Goal: Information Seeking & Learning: Learn about a topic

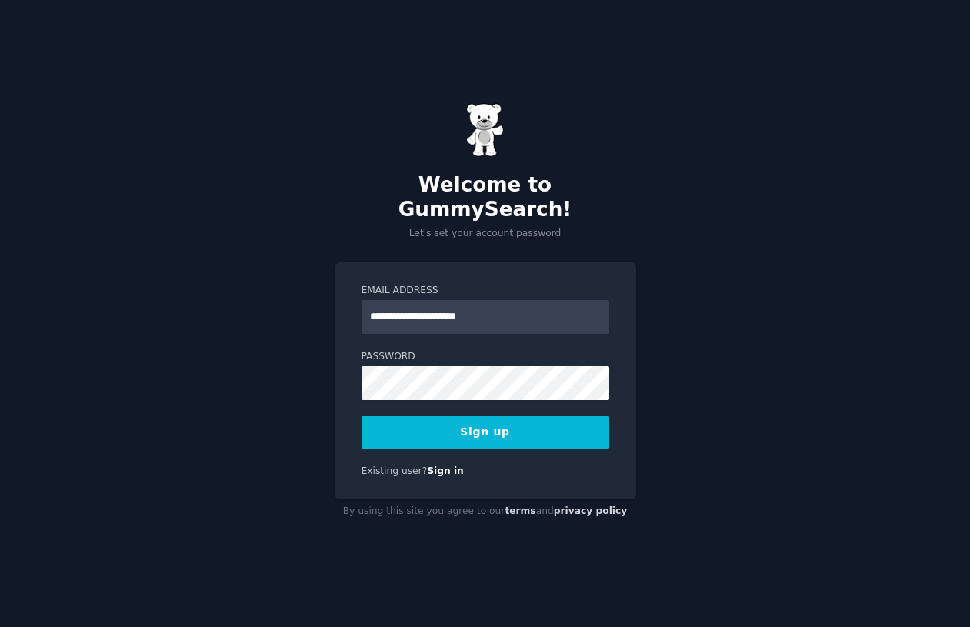
type input "**********"
click at [666, 435] on div "**********" at bounding box center [485, 313] width 970 height 627
click at [474, 424] on button "Sign up" at bounding box center [485, 432] width 248 height 32
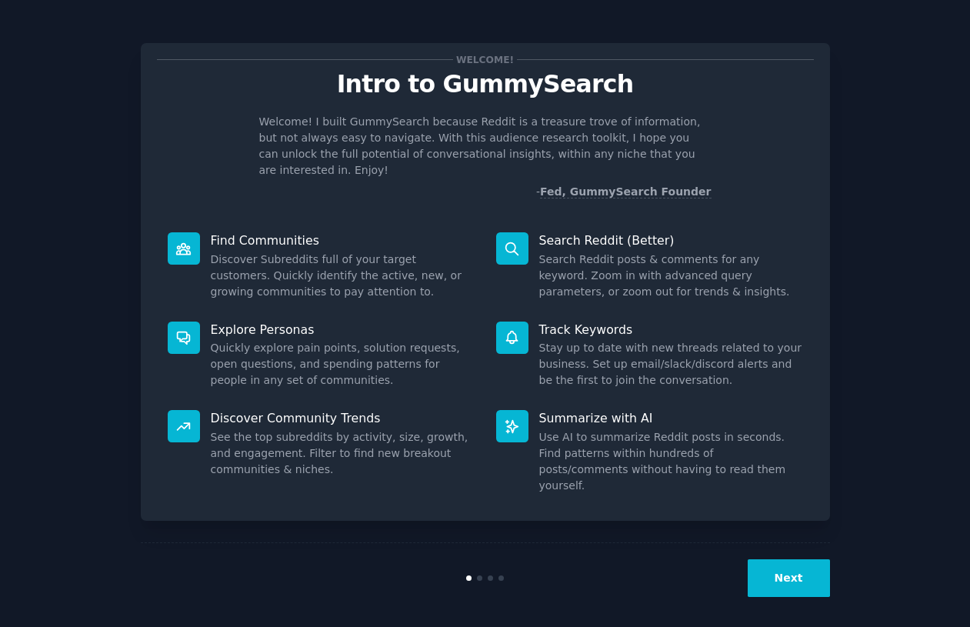
click at [483, 575] on div at bounding box center [485, 577] width 230 height 5
click at [792, 568] on button "Next" at bounding box center [788, 578] width 82 height 38
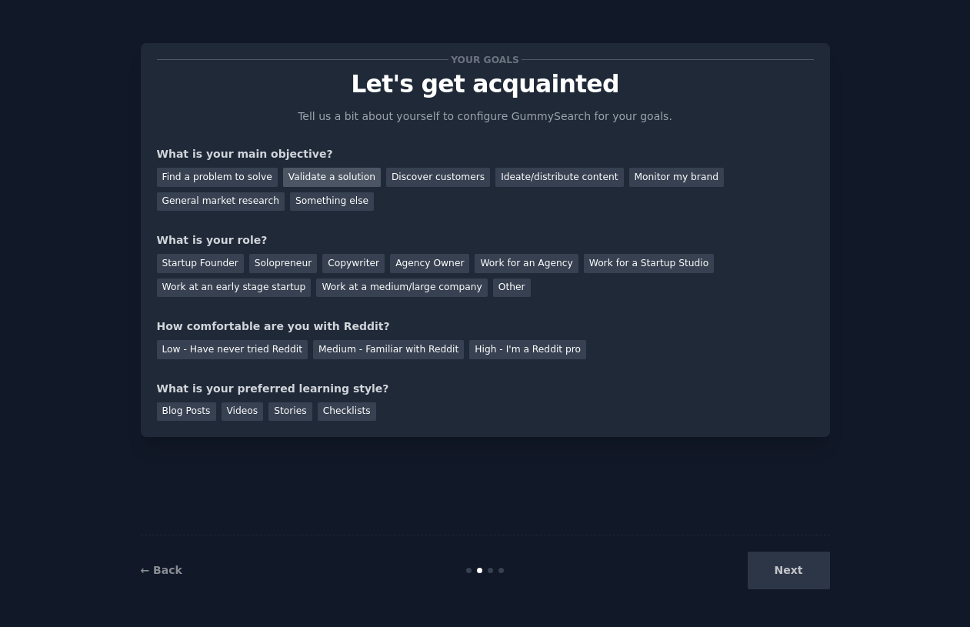
click at [290, 178] on div "Validate a solution" at bounding box center [332, 177] width 98 height 19
click at [253, 172] on div "Find a problem to solve" at bounding box center [217, 177] width 121 height 19
click at [283, 178] on div "Validate a solution" at bounding box center [332, 177] width 98 height 19
click at [279, 260] on div "Solopreneur" at bounding box center [283, 263] width 68 height 19
click at [324, 353] on div "Medium - Familiar with Reddit" at bounding box center [388, 349] width 151 height 19
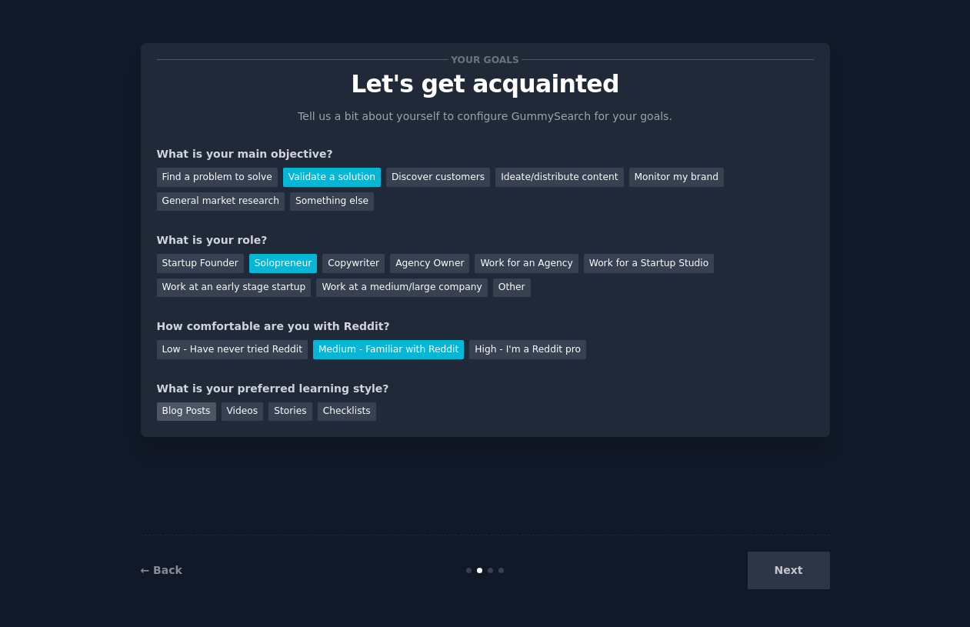
click at [194, 403] on div "Blog Posts" at bounding box center [186, 411] width 59 height 19
click at [781, 566] on button "Next" at bounding box center [788, 570] width 82 height 38
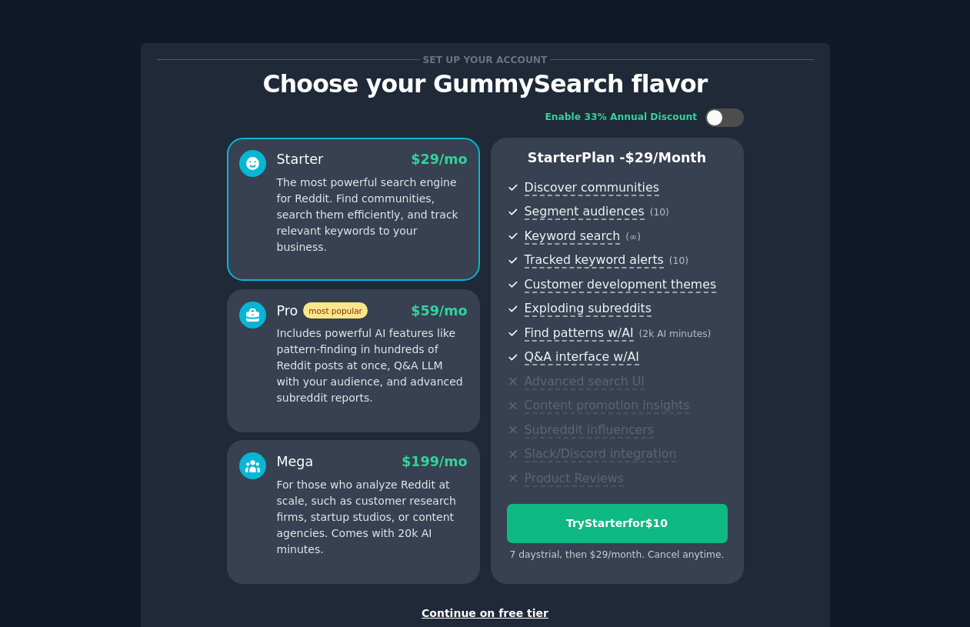
click at [502, 605] on div "Continue on free tier" at bounding box center [485, 613] width 657 height 16
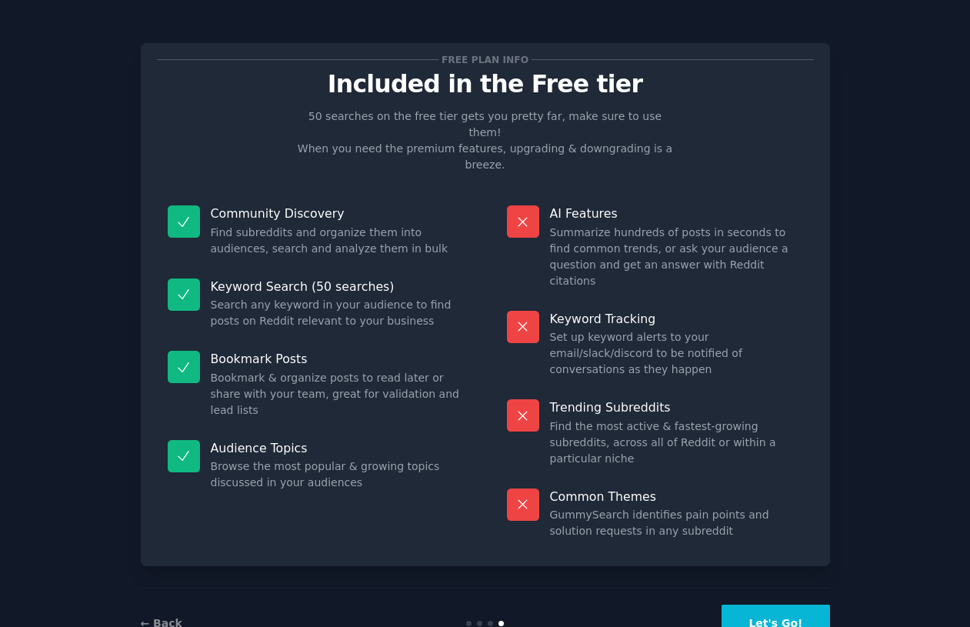
click at [767, 604] on button "Let's Go!" at bounding box center [775, 623] width 108 height 38
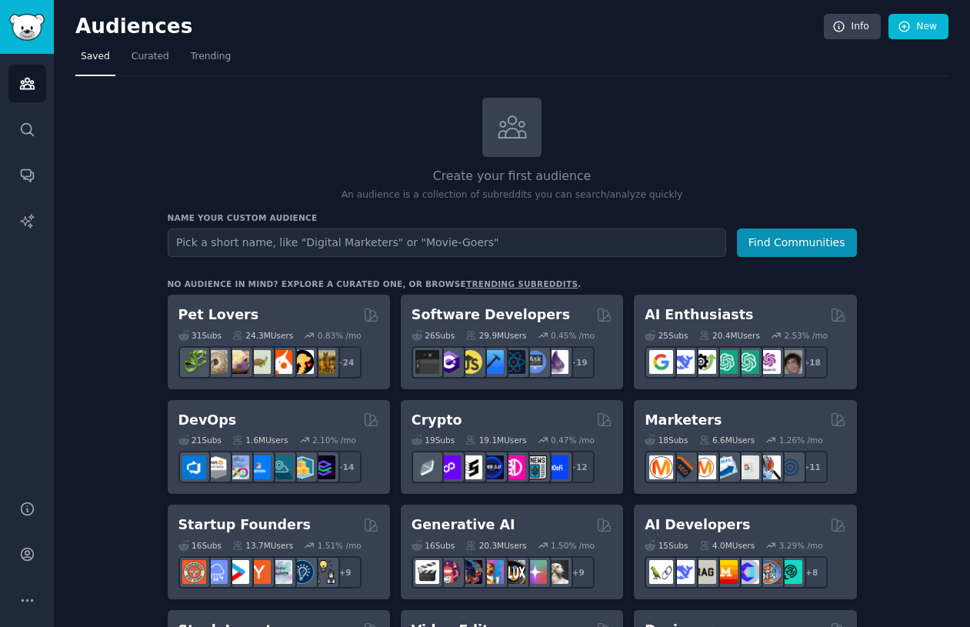
click at [501, 246] on input "text" at bounding box center [447, 242] width 558 height 28
type input "[MEDICAL_DATA] online"
click at [797, 241] on button "Find Communities" at bounding box center [797, 242] width 120 height 28
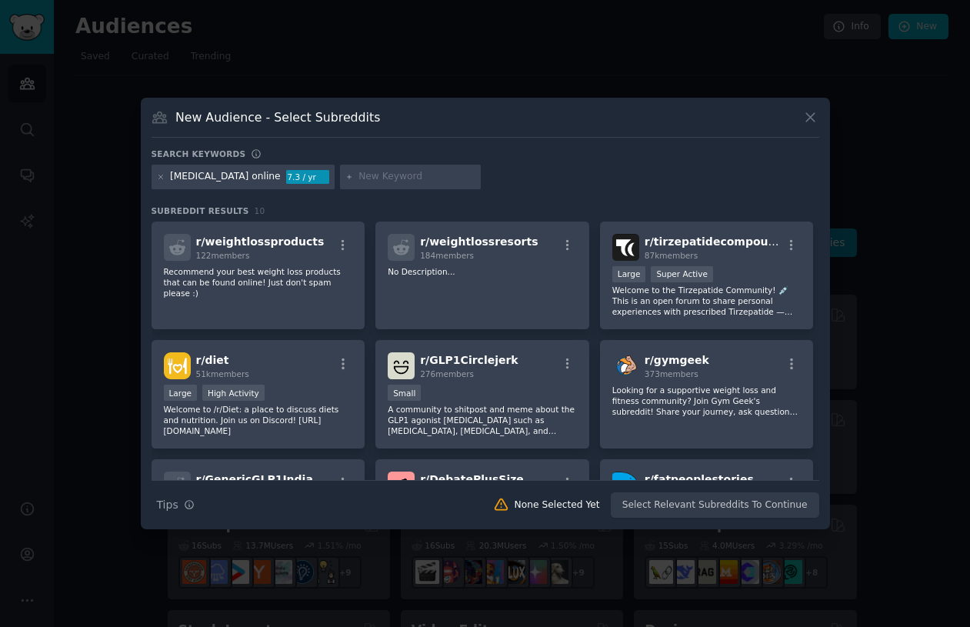
click at [678, 509] on div "Search Tips Tips None Selected Yet Select Relevant Subreddits To Continue" at bounding box center [484, 499] width 667 height 38
click at [668, 506] on div "Search Tips Tips None Selected Yet Select Relevant Subreddits To Continue" at bounding box center [484, 499] width 667 height 38
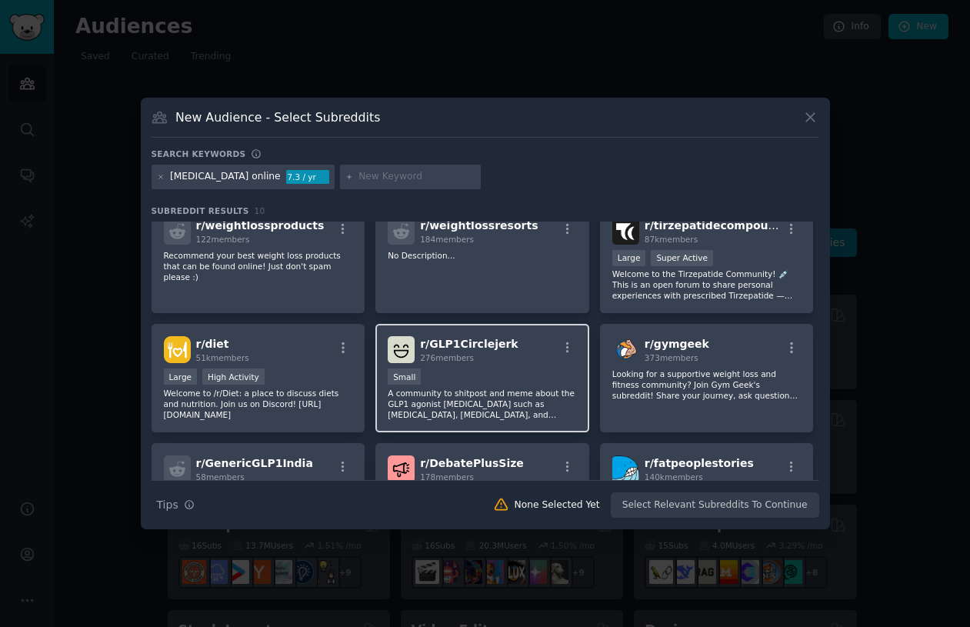
scroll to position [40, 0]
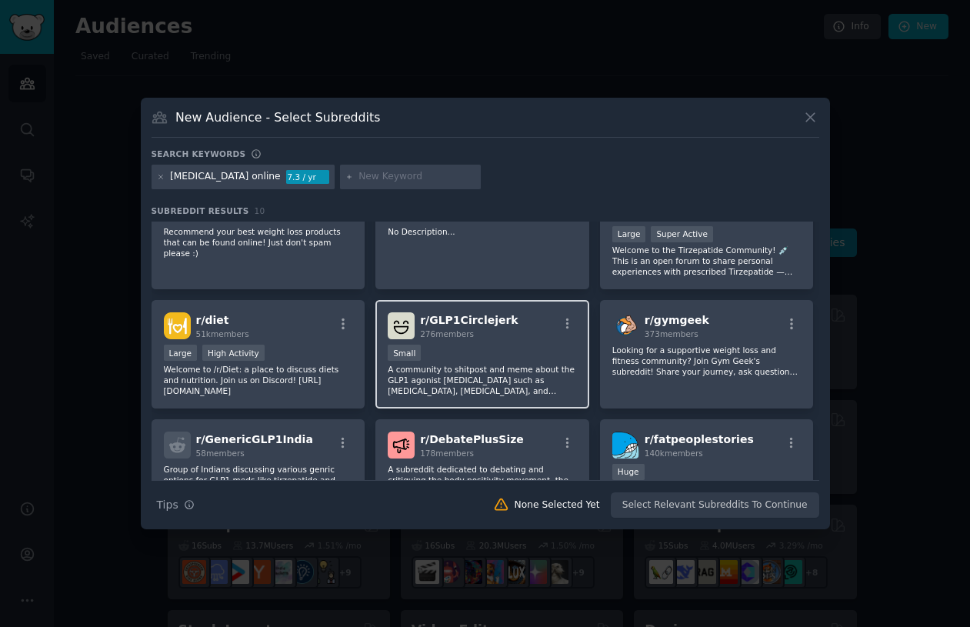
click at [495, 353] on div "Small" at bounding box center [482, 353] width 189 height 19
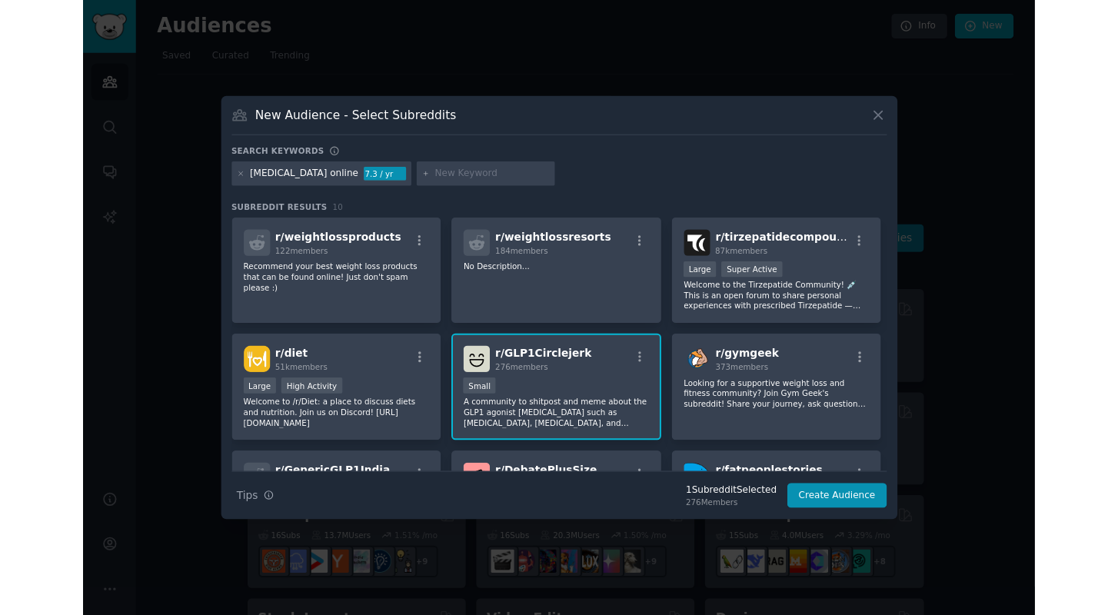
scroll to position [0, 0]
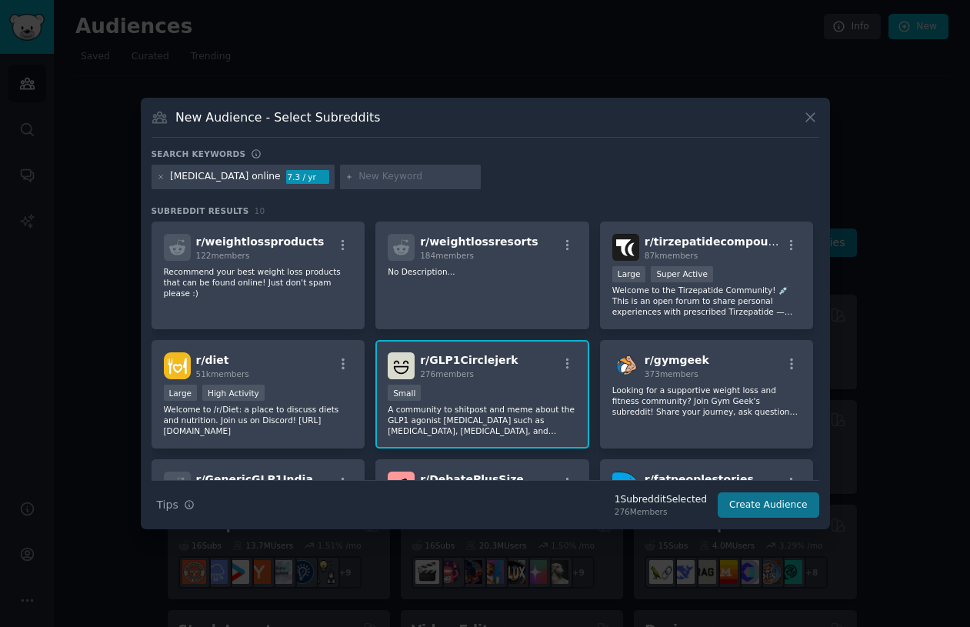
click at [736, 497] on button "Create Audience" at bounding box center [767, 505] width 101 height 26
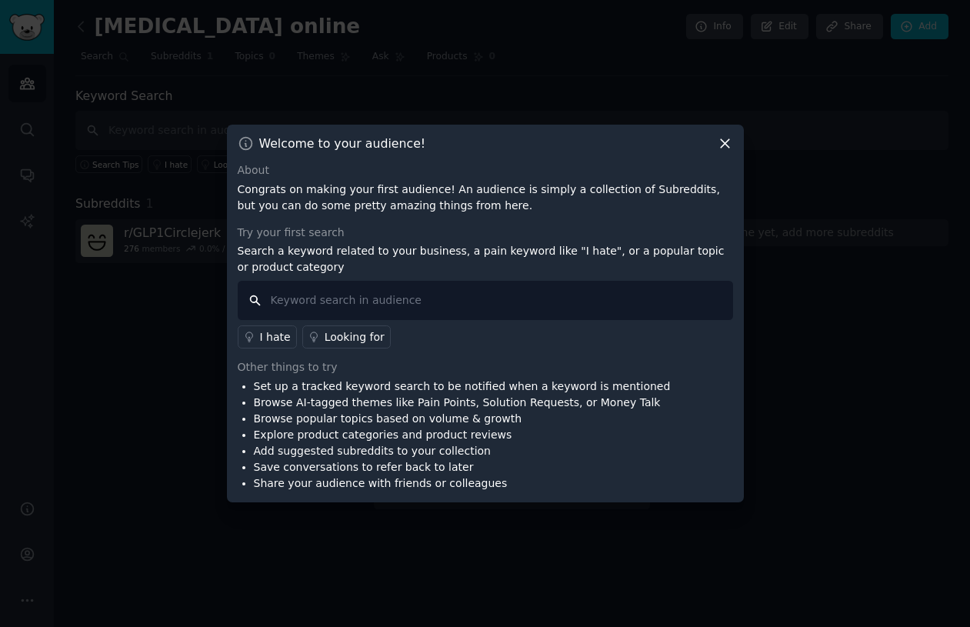
click at [407, 305] on input "text" at bounding box center [485, 300] width 495 height 39
type input "Problems with online weightless drug delivery sites"
click at [351, 358] on div "About Congrats on making your first audience! An audience is simply a collectio…" at bounding box center [485, 326] width 495 height 329
click at [352, 341] on div "Looking for" at bounding box center [354, 337] width 60 height 16
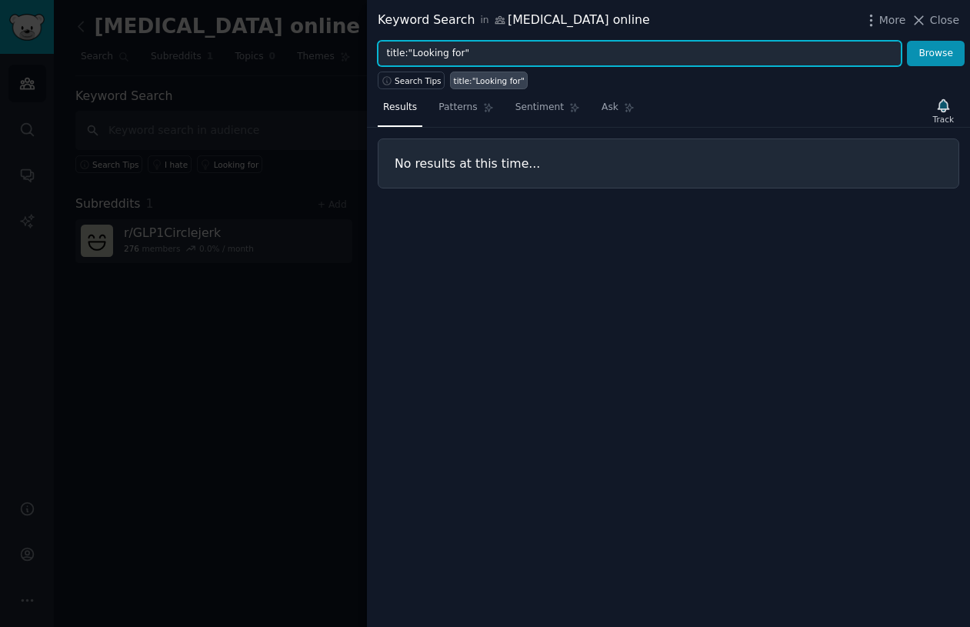
click at [488, 52] on input "title:"Looking for"" at bounding box center [640, 54] width 524 height 26
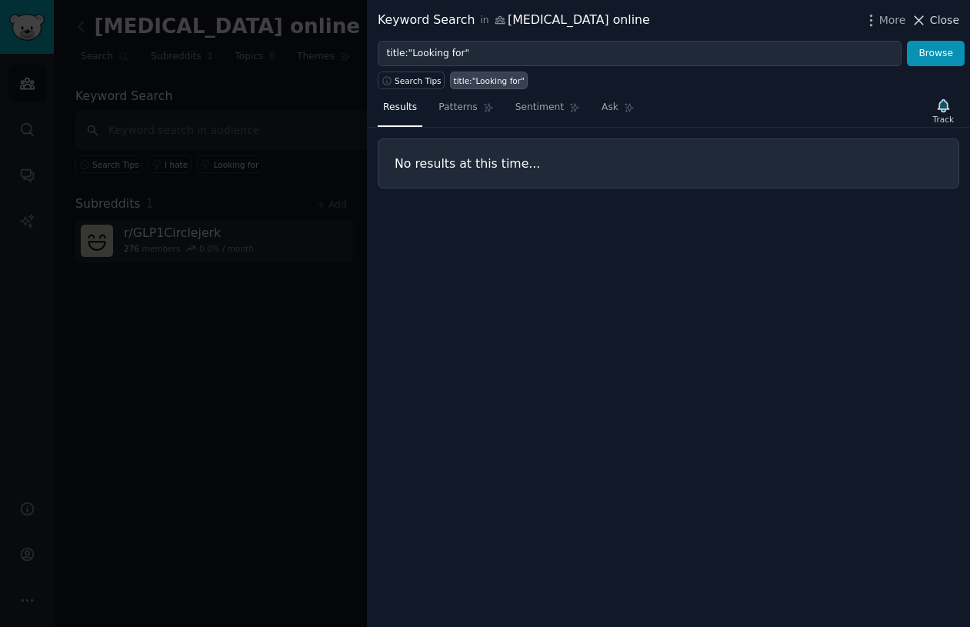
click at [942, 23] on span "Close" at bounding box center [944, 20] width 29 height 16
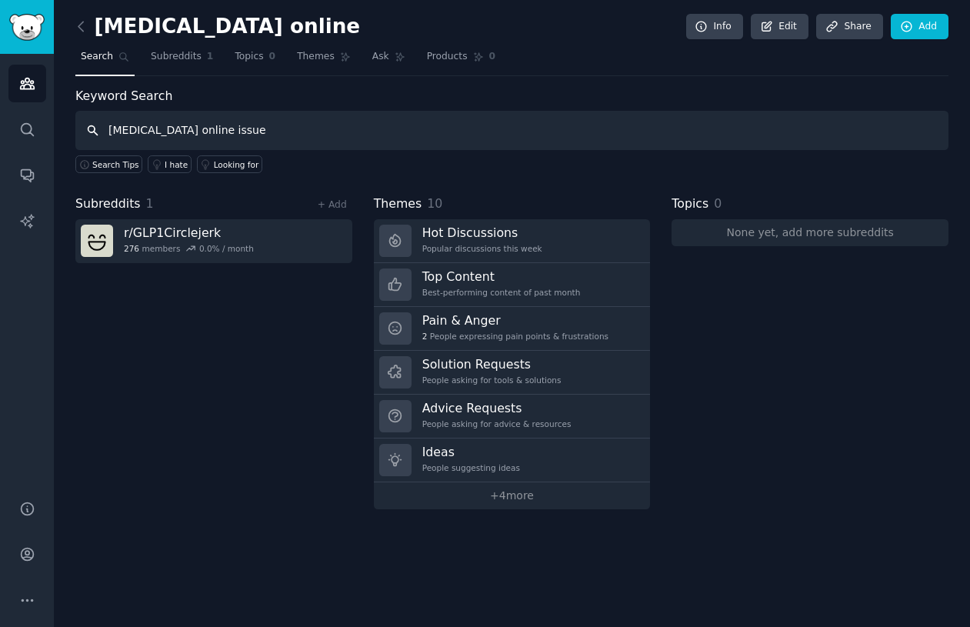
type input "[MEDICAL_DATA] online issue"
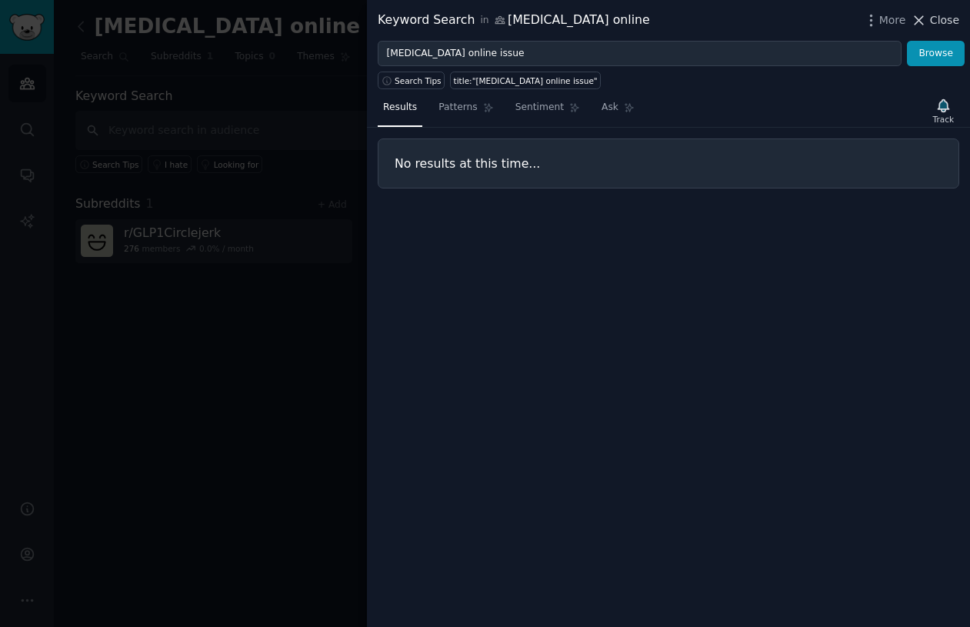
click at [950, 25] on span "Close" at bounding box center [944, 20] width 29 height 16
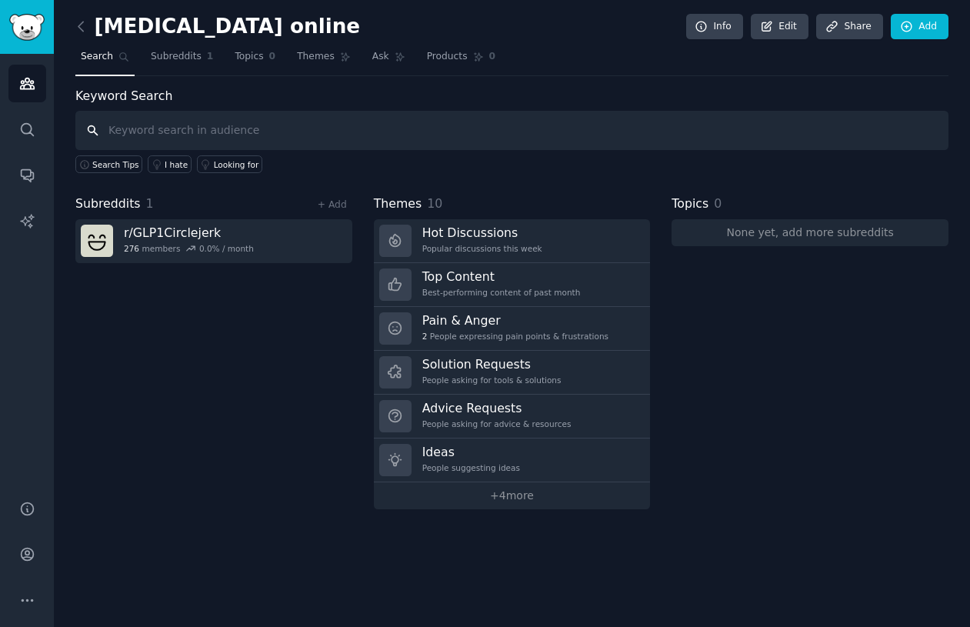
click at [148, 132] on input "text" at bounding box center [511, 130] width 873 height 39
type input "w"
click at [234, 128] on input "text" at bounding box center [511, 130] width 873 height 39
paste input "Mounjaro"
type input "Mounjaro"
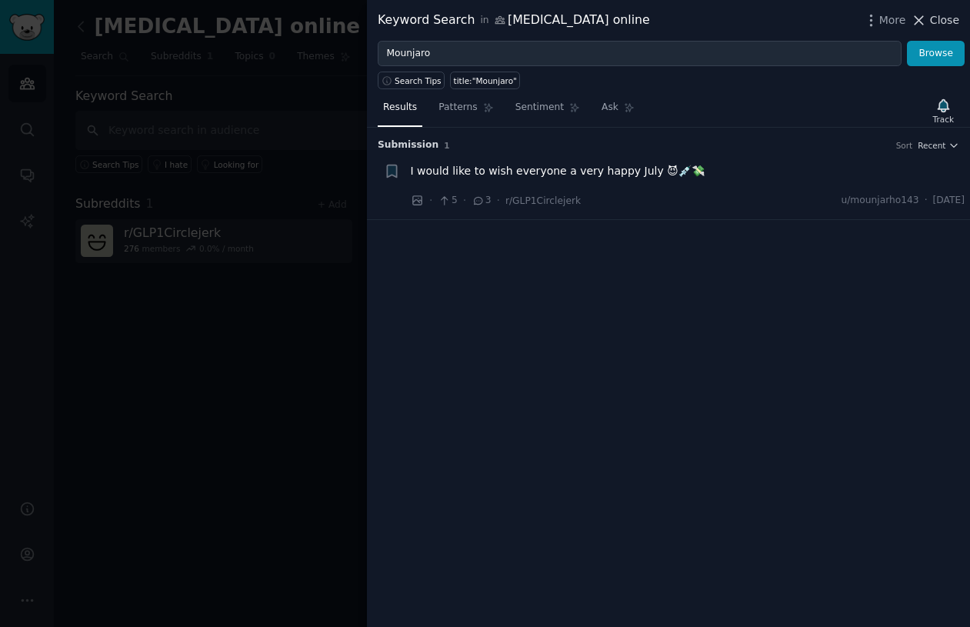
click at [941, 18] on span "Close" at bounding box center [944, 20] width 29 height 16
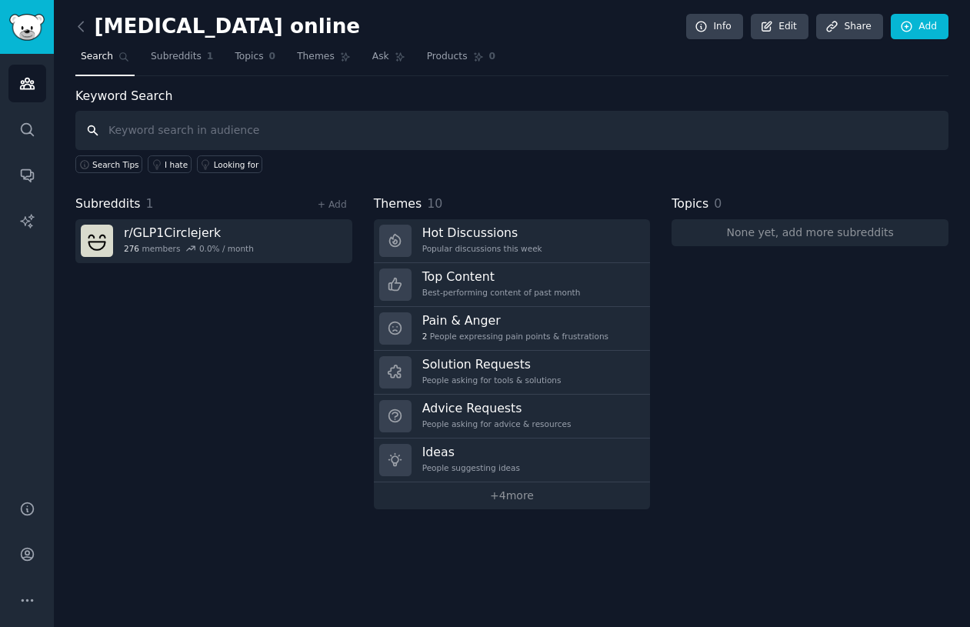
click at [138, 137] on input "text" at bounding box center [511, 130] width 873 height 39
type input "[DOMAIN_NAME]"
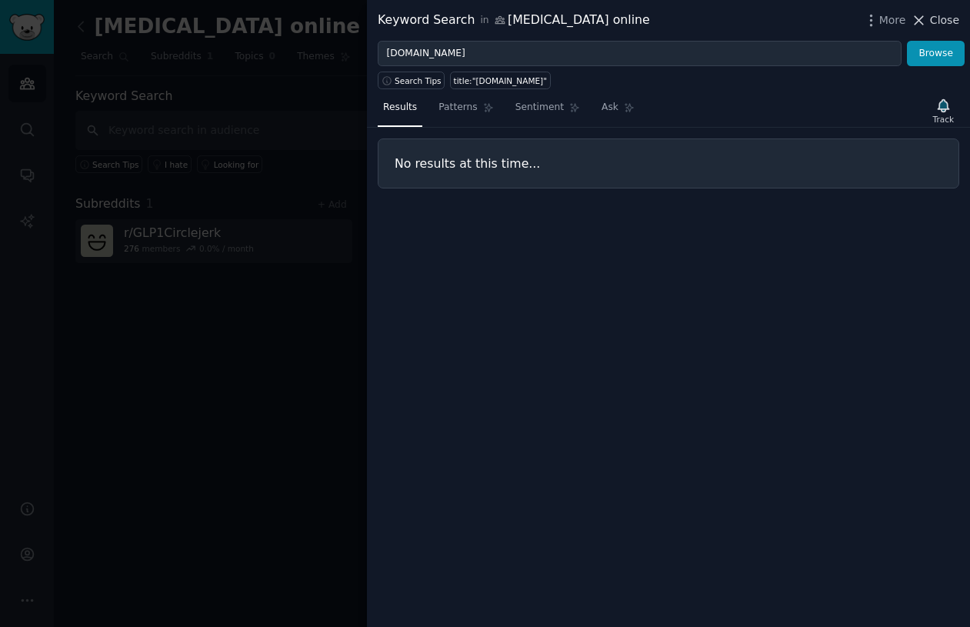
click at [945, 25] on span "Close" at bounding box center [944, 20] width 29 height 16
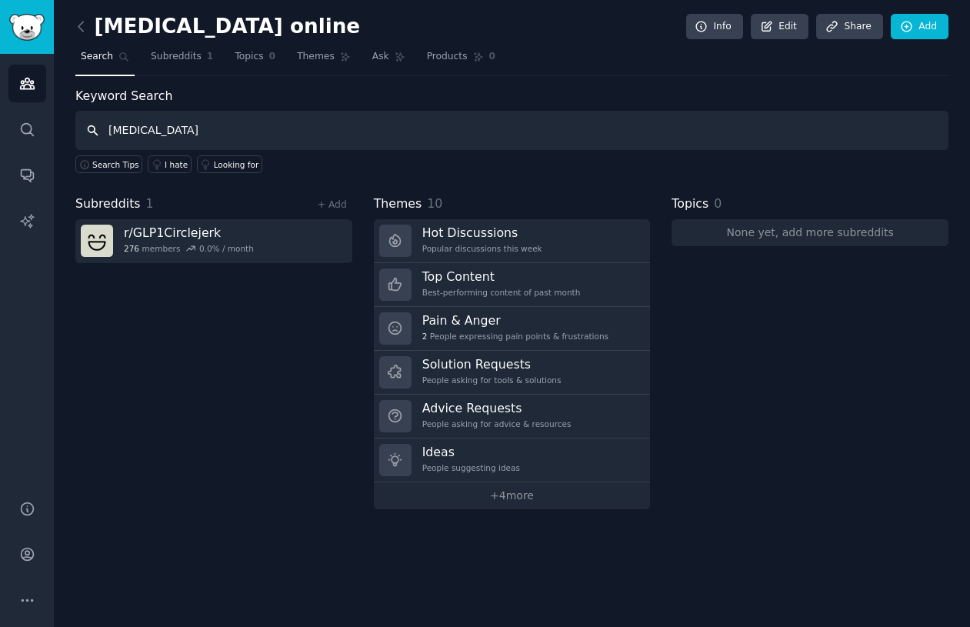
type input "[MEDICAL_DATA]"
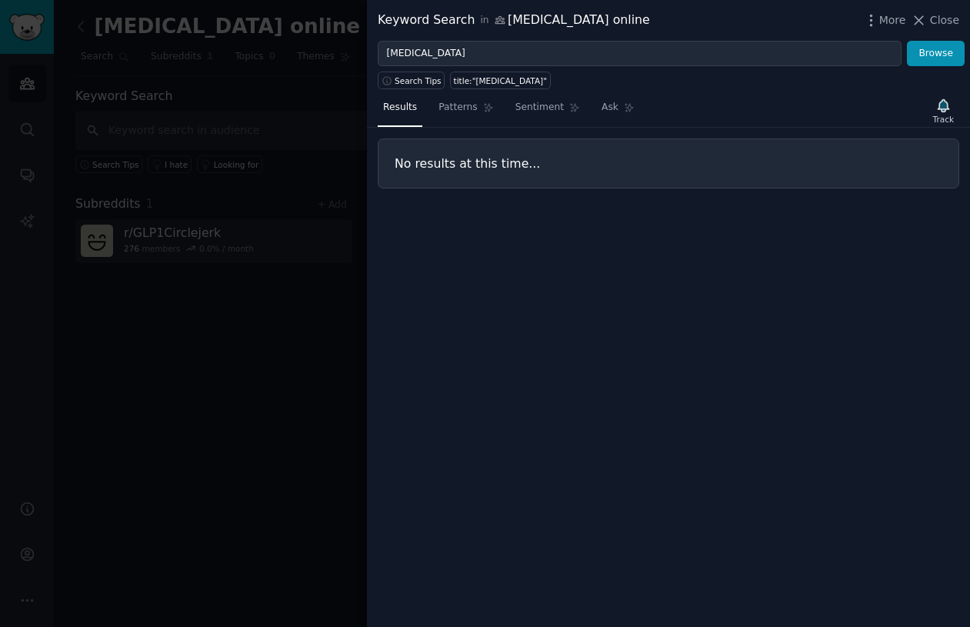
drag, startPoint x: 939, startPoint y: 26, endPoint x: 424, endPoint y: 105, distance: 520.3
click at [424, 105] on div "Keyword Search in [MEDICAL_DATA] online More Close [MEDICAL_DATA] Browse Search…" at bounding box center [668, 313] width 603 height 627
click at [442, 111] on span "Patterns" at bounding box center [457, 108] width 38 height 14
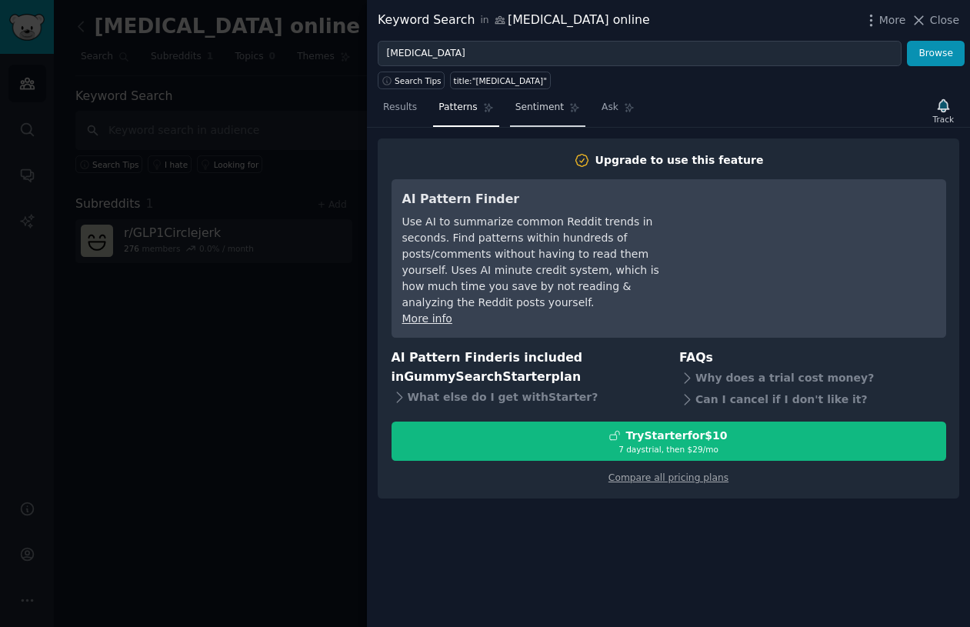
click at [539, 115] on link "Sentiment" at bounding box center [547, 111] width 75 height 32
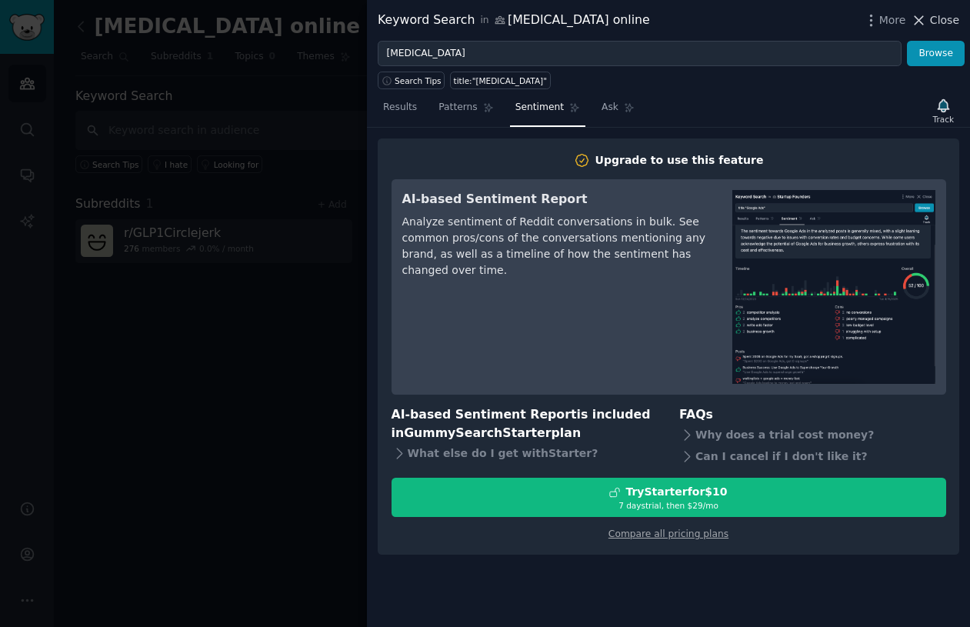
click at [950, 25] on span "Close" at bounding box center [944, 20] width 29 height 16
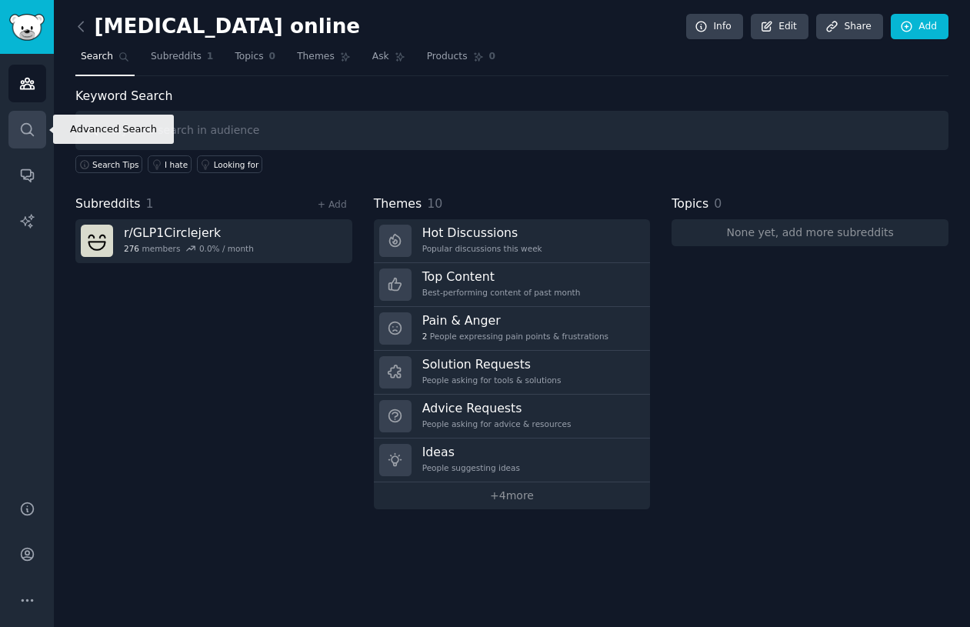
click at [21, 131] on icon "Sidebar" at bounding box center [27, 129] width 16 height 16
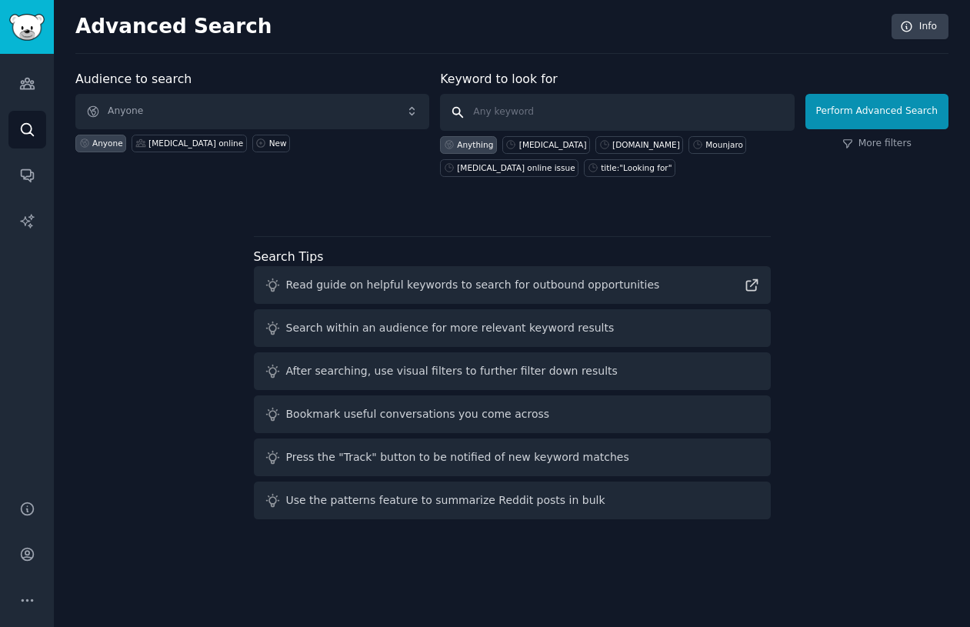
click at [522, 108] on input "text" at bounding box center [617, 112] width 354 height 37
click at [557, 141] on div "[MEDICAL_DATA]" at bounding box center [553, 144] width 68 height 11
type input "[MEDICAL_DATA]"
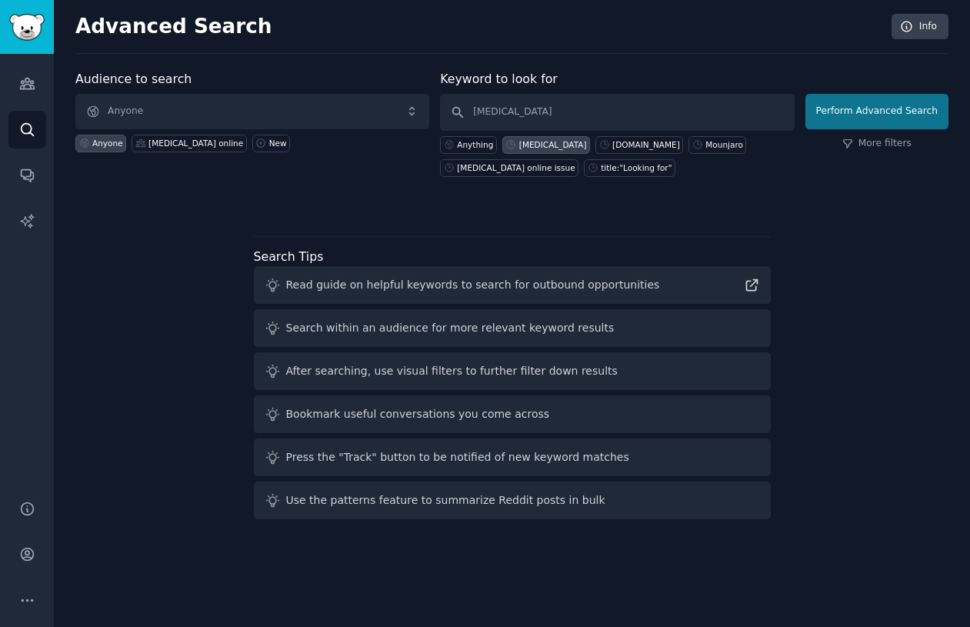
click at [921, 109] on button "Perform Advanced Search" at bounding box center [876, 111] width 143 height 35
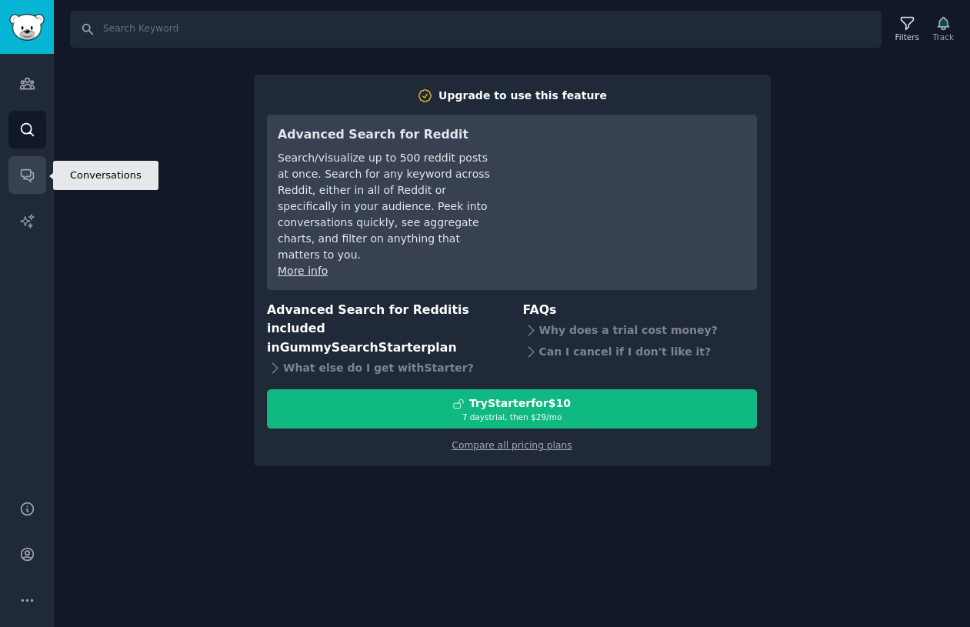
click at [29, 168] on icon "Sidebar" at bounding box center [27, 175] width 16 height 16
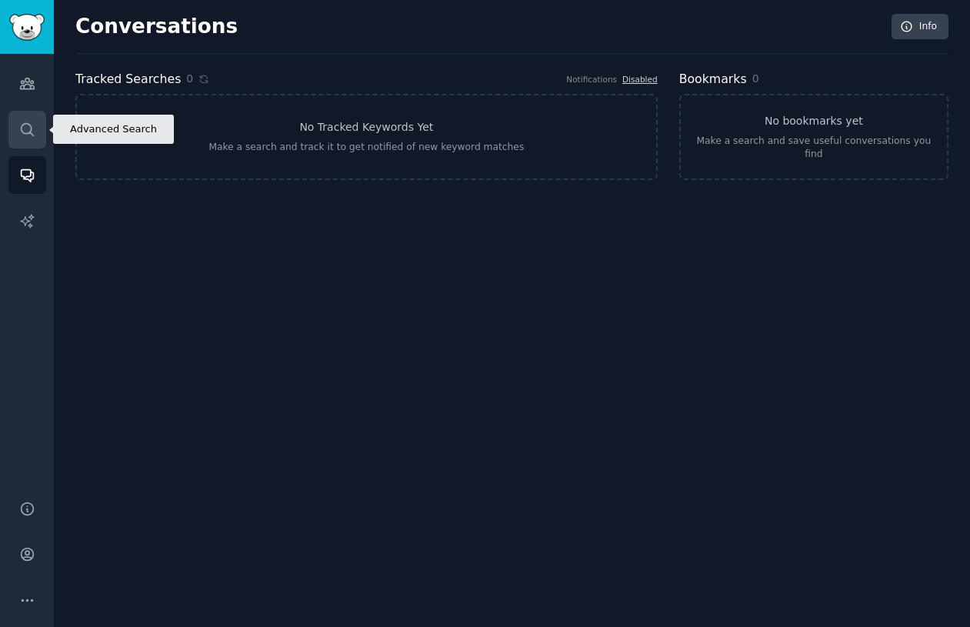
click at [36, 116] on link "Search" at bounding box center [27, 130] width 38 height 38
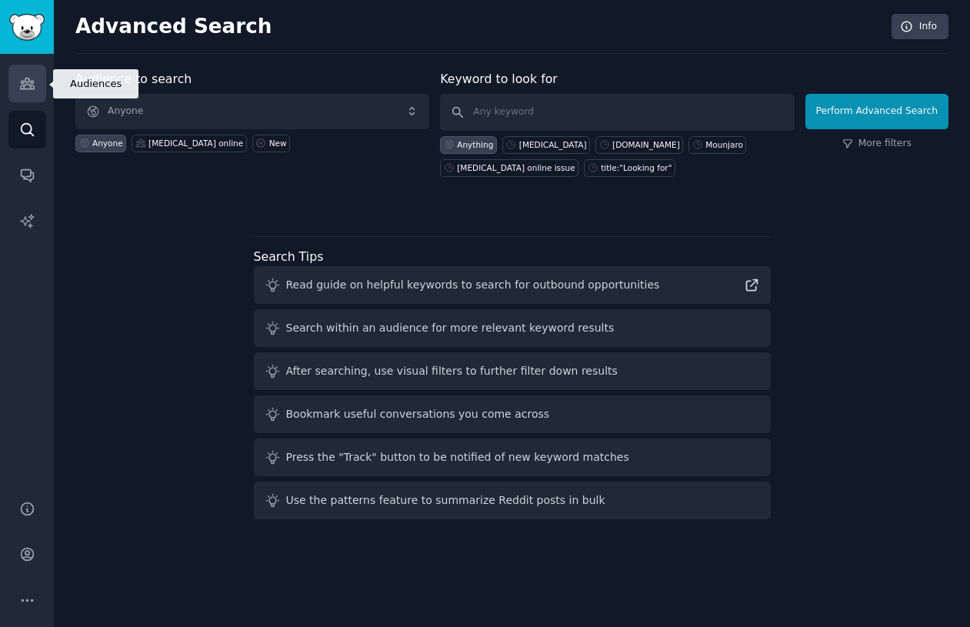
click at [32, 87] on icon "Sidebar" at bounding box center [27, 83] width 16 height 16
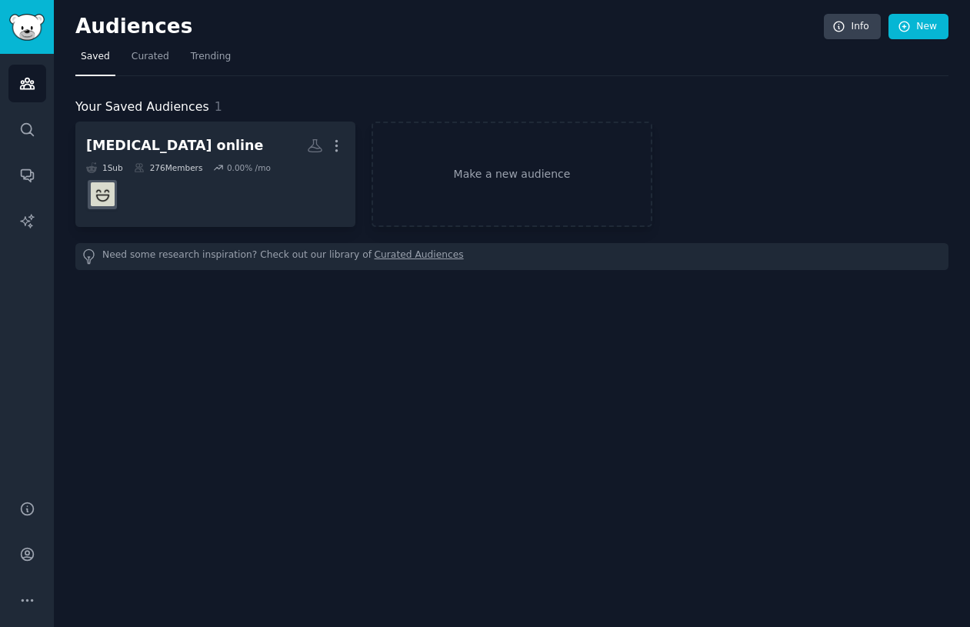
click at [54, 16] on div "Audiences Info New Saved Curated Trending Your Saved Audiences 1 [MEDICAL_DATA]…" at bounding box center [512, 313] width 916 height 627
click at [34, 18] on img "Sidebar" at bounding box center [26, 27] width 35 height 27
click at [27, 132] on icon "Sidebar" at bounding box center [27, 129] width 16 height 16
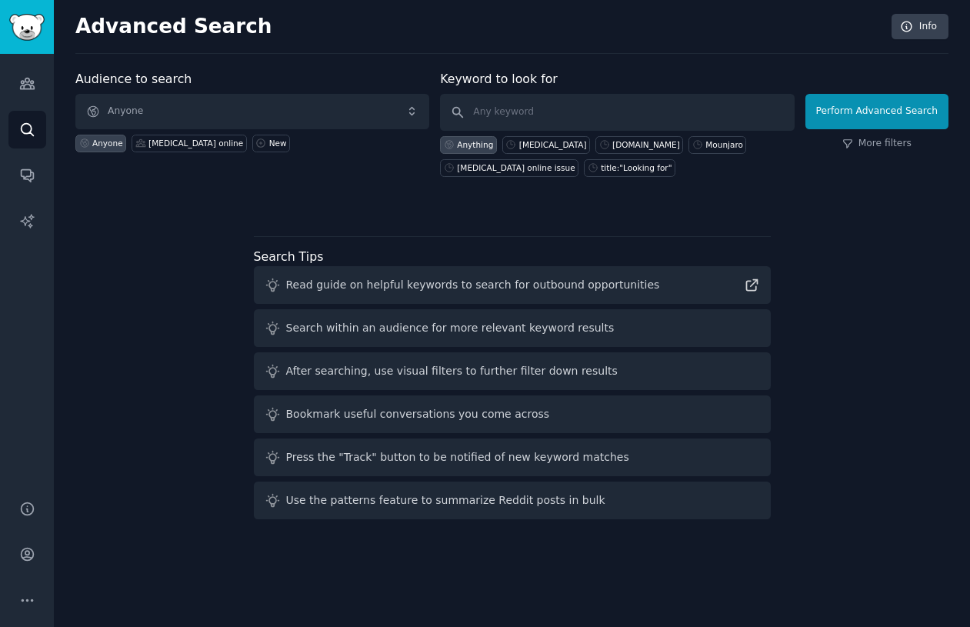
click at [256, 123] on span "Anyone" at bounding box center [252, 111] width 354 height 35
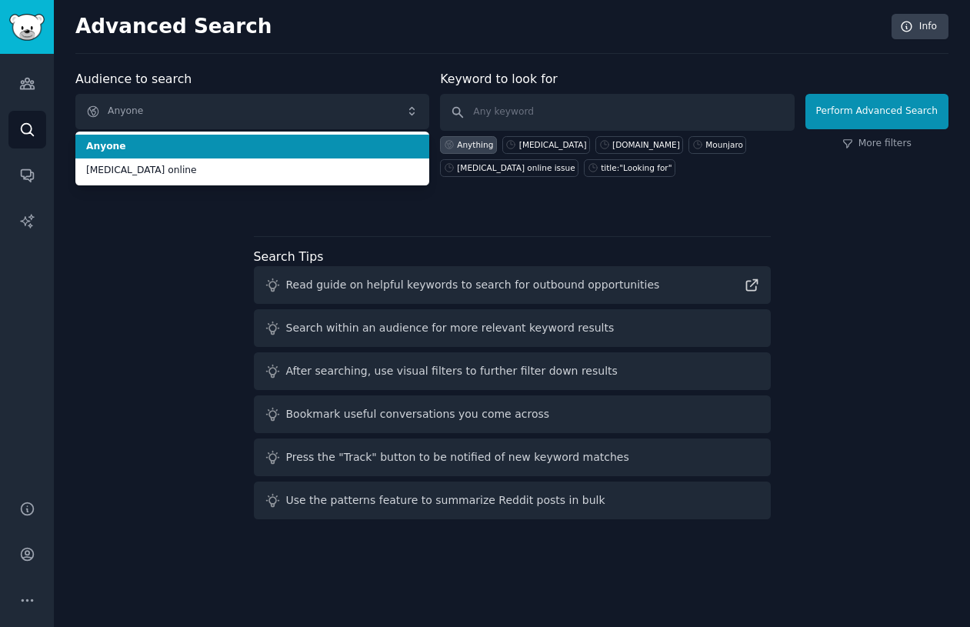
click at [255, 141] on span "Anyone" at bounding box center [252, 147] width 332 height 14
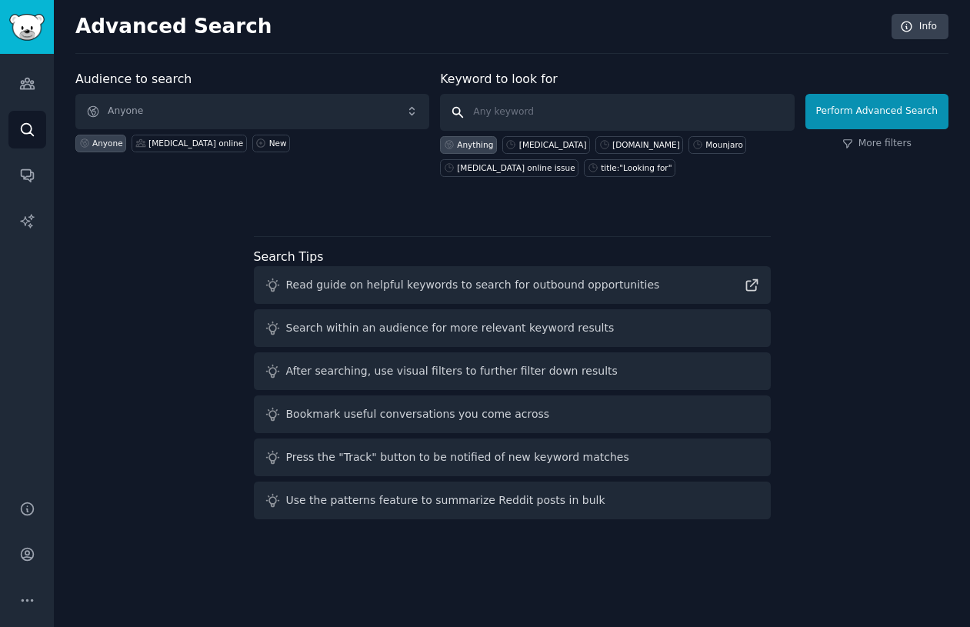
click at [544, 113] on input "text" at bounding box center [617, 112] width 354 height 37
type input "ozpempic"
click at [885, 112] on button "Perform Advanced Search" at bounding box center [876, 111] width 143 height 35
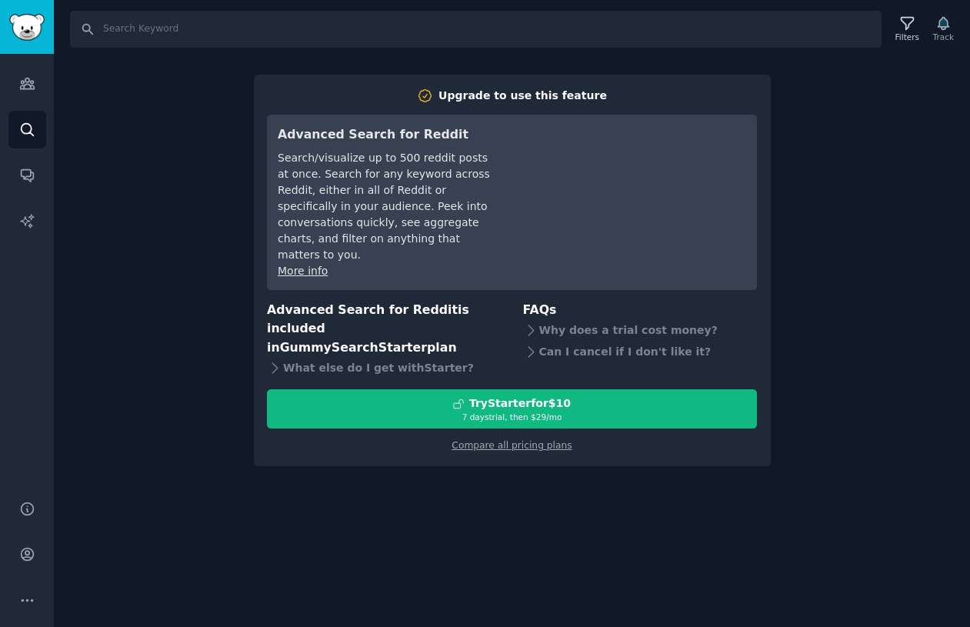
click at [892, 108] on div "Search Filters Track Upgrade to use this feature Advanced Search for Reddit Sea…" at bounding box center [512, 313] width 916 height 627
click at [27, 82] on icon "Sidebar" at bounding box center [27, 83] width 14 height 11
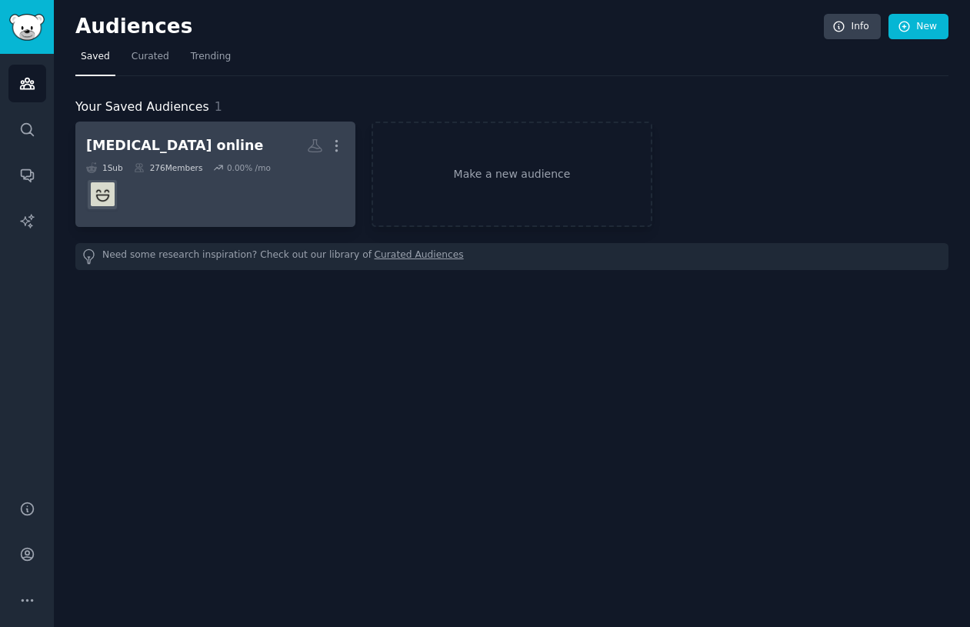
click at [162, 183] on dd at bounding box center [215, 194] width 258 height 43
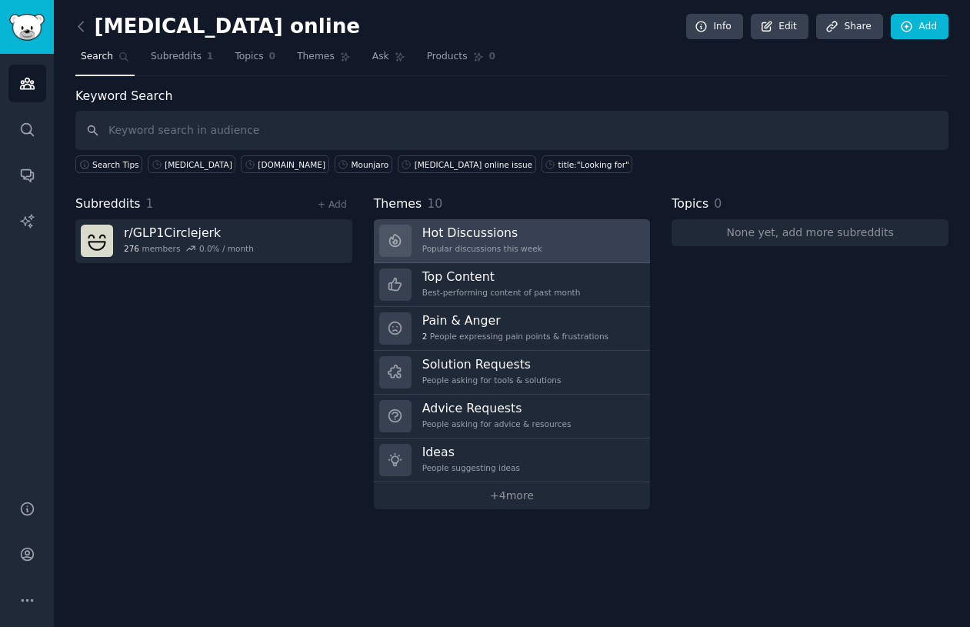
click at [464, 238] on h3 "Hot Discussions" at bounding box center [482, 233] width 120 height 16
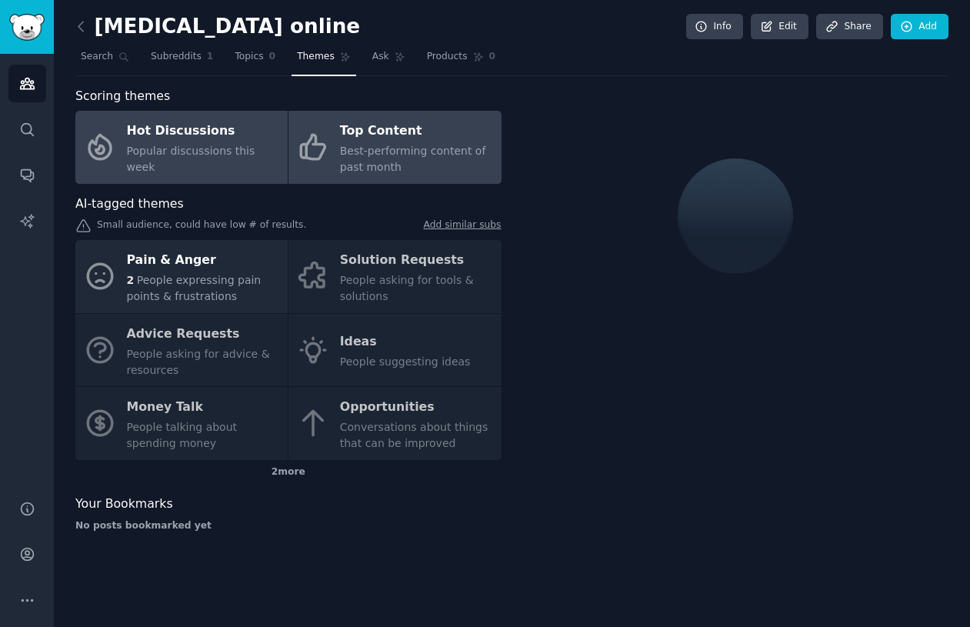
click at [414, 161] on div "Best-performing content of past month" at bounding box center [416, 159] width 153 height 32
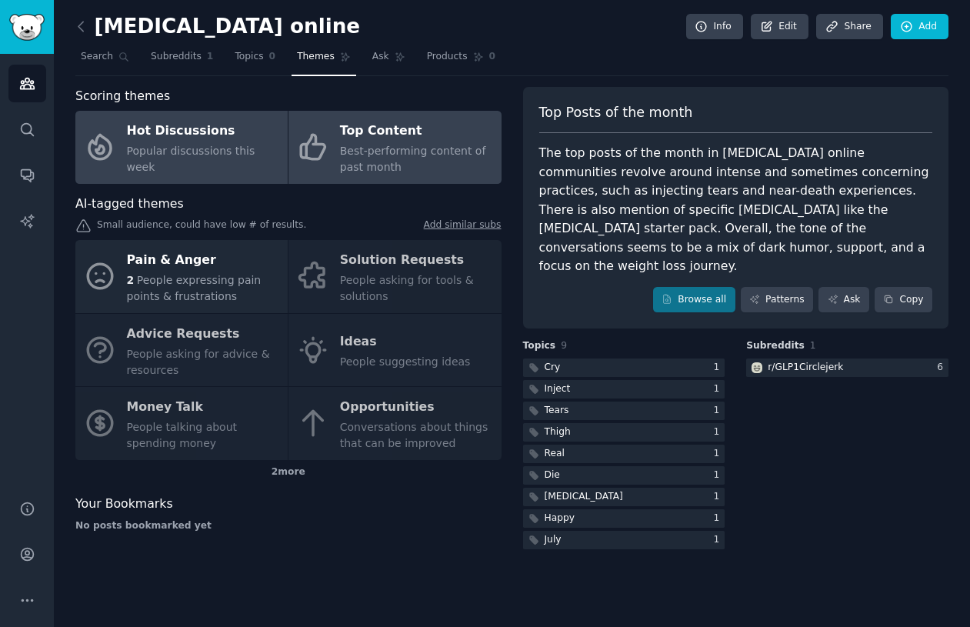
click at [168, 155] on span "Popular discussions this week" at bounding box center [191, 159] width 128 height 28
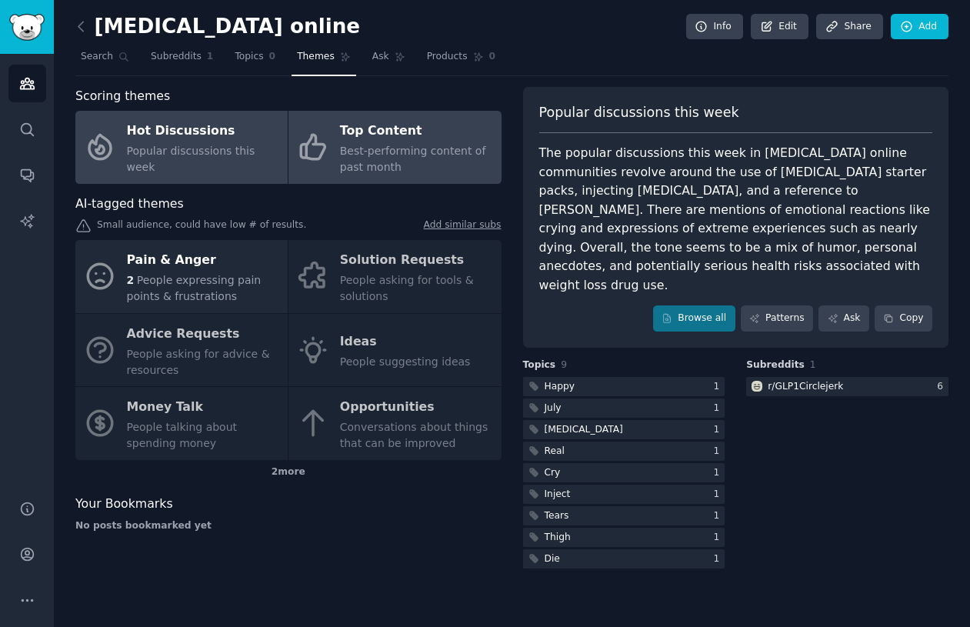
click at [382, 149] on span "Best-performing content of past month" at bounding box center [413, 159] width 146 height 28
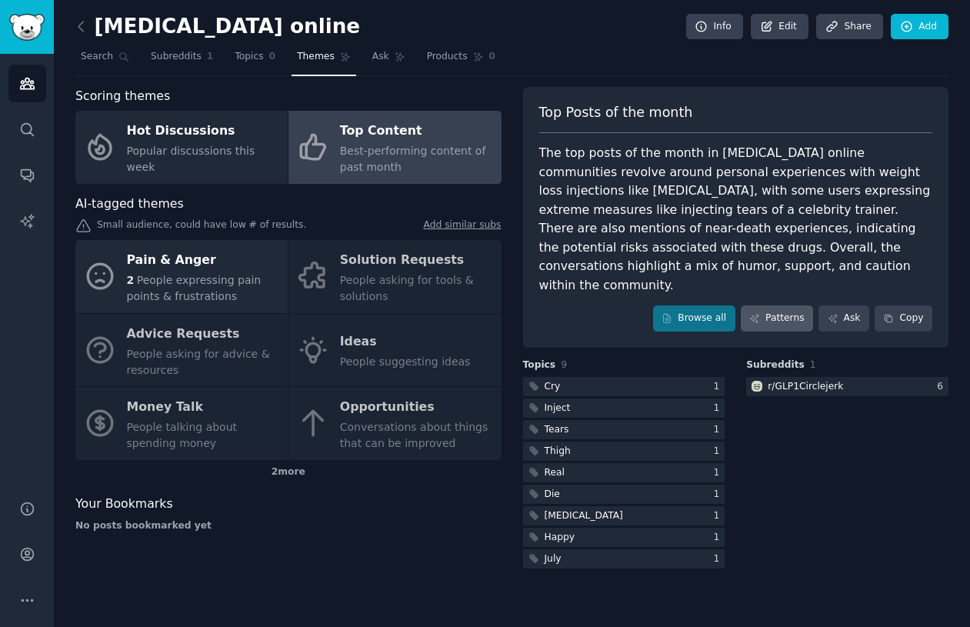
click at [773, 305] on link "Patterns" at bounding box center [776, 318] width 72 height 26
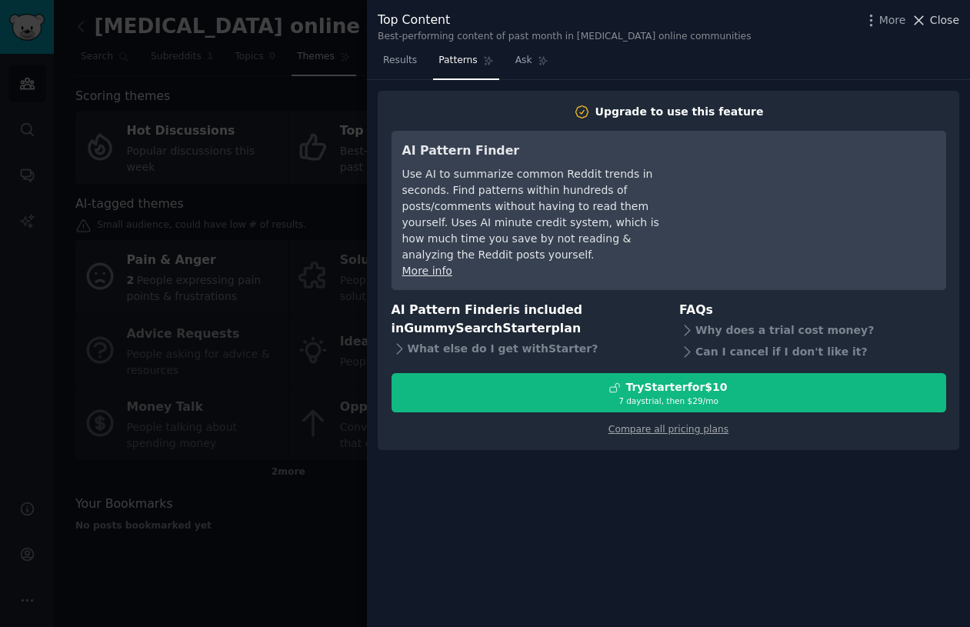
click at [949, 21] on span "Close" at bounding box center [944, 20] width 29 height 16
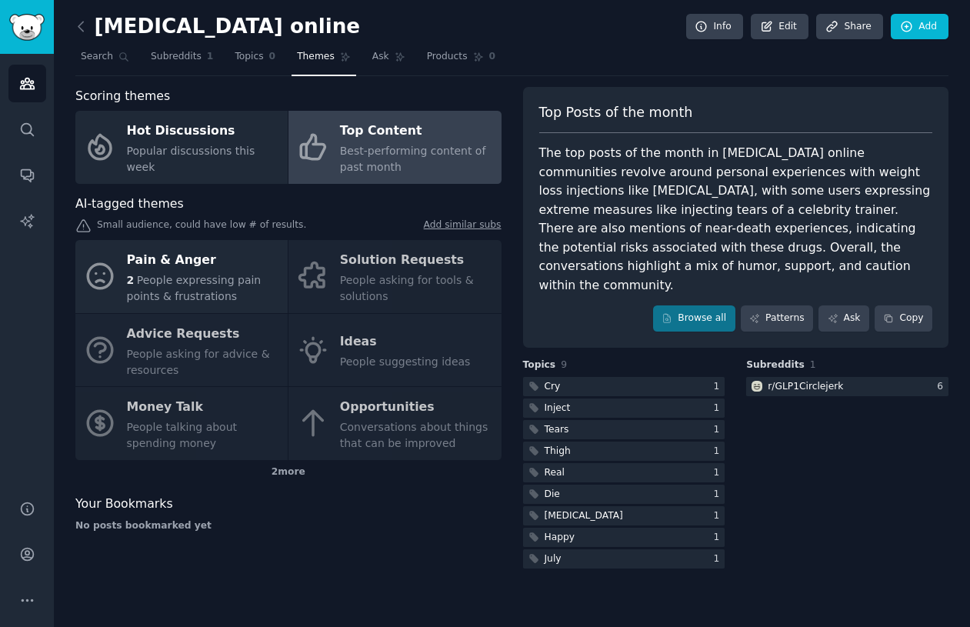
click at [379, 254] on div "Pain & Anger 2 People expressing pain points & frustrations Solution Requests P…" at bounding box center [288, 350] width 426 height 220
click at [378, 270] on div "Pain & Anger 2 People expressing pain points & frustrations Solution Requests P…" at bounding box center [288, 350] width 426 height 220
click at [107, 58] on span "Search" at bounding box center [97, 57] width 32 height 14
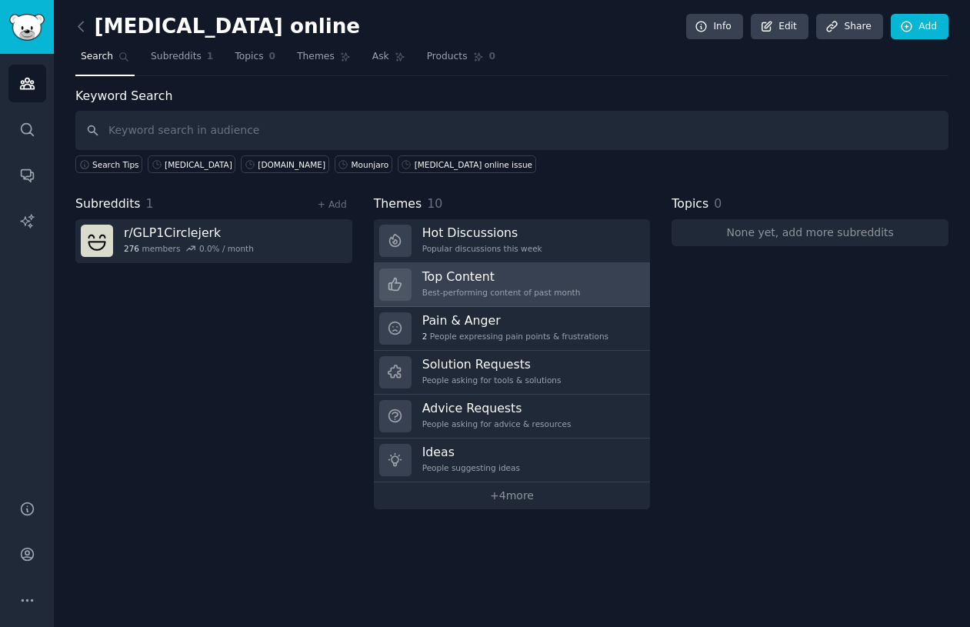
click at [474, 273] on h3 "Top Content" at bounding box center [501, 276] width 158 height 16
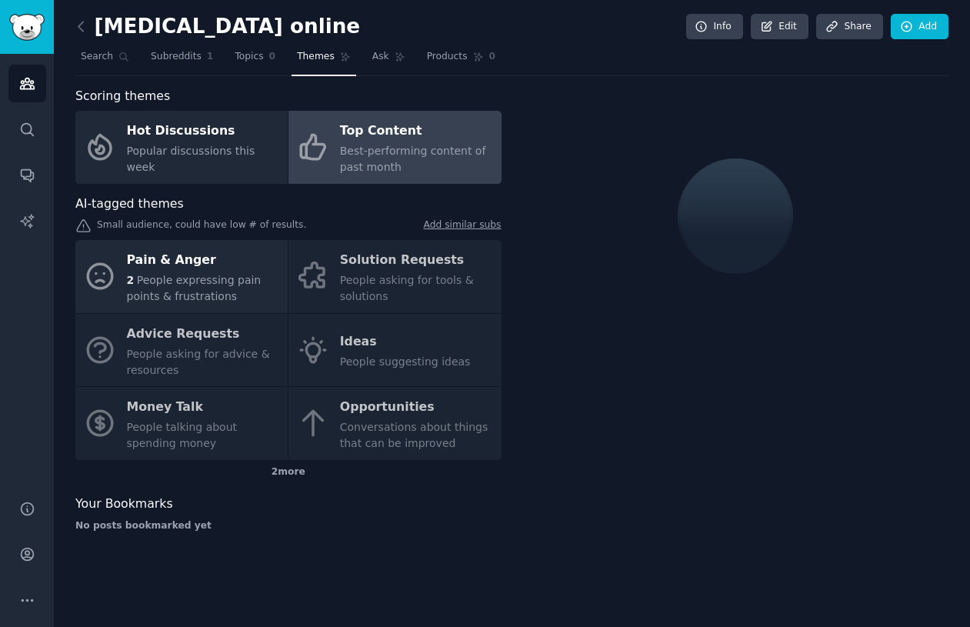
click at [373, 242] on div "Pain & Anger 2 People expressing pain points & frustrations Solution Requests P…" at bounding box center [288, 350] width 426 height 220
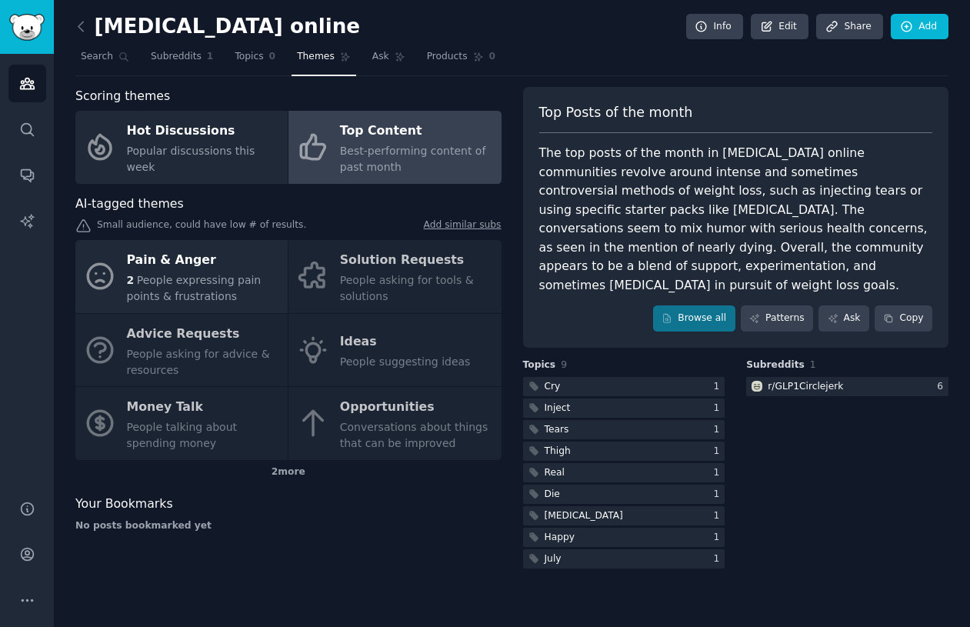
click at [577, 377] on div "Cry 1 Inject 1 Tears 1 Thigh 1 Real 1 Die 1 [MEDICAL_DATA] 1 Happy [DATE] 1" at bounding box center [624, 472] width 202 height 191
